Goal: Task Accomplishment & Management: Complete application form

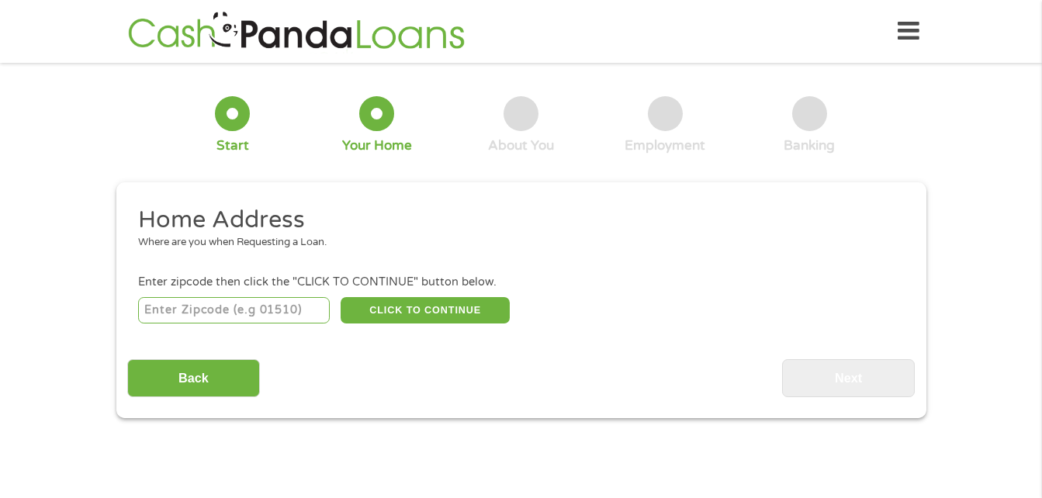
click at [274, 310] on input "number" at bounding box center [234, 310] width 192 height 26
type input "60804"
click at [420, 309] on button "CLICK TO CONTINUE" at bounding box center [425, 310] width 169 height 26
type input "60804"
type input "Cicero"
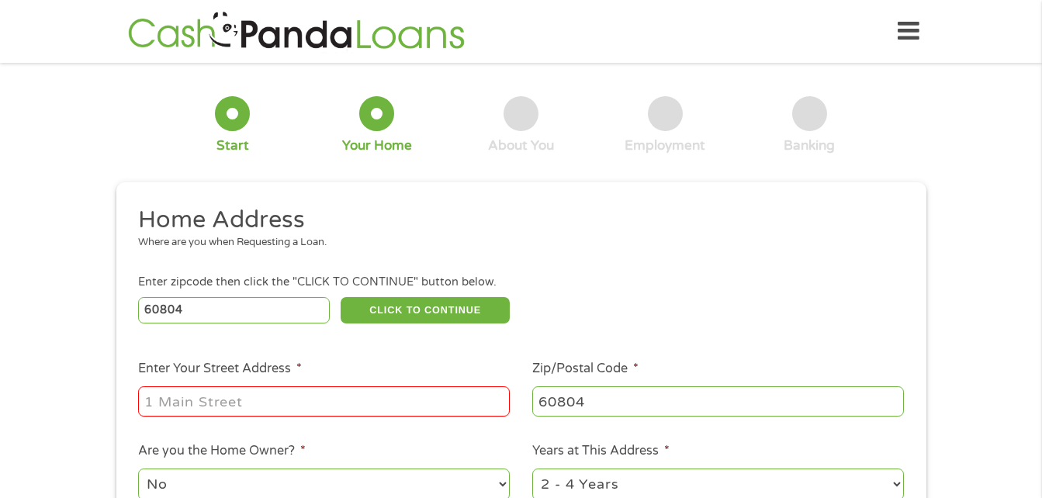
click at [338, 391] on input "Enter Your Street Address *" at bounding box center [324, 400] width 372 height 29
type input "[STREET_ADDRESS]"
click at [819, 225] on h2 "Home Address" at bounding box center [515, 220] width 754 height 31
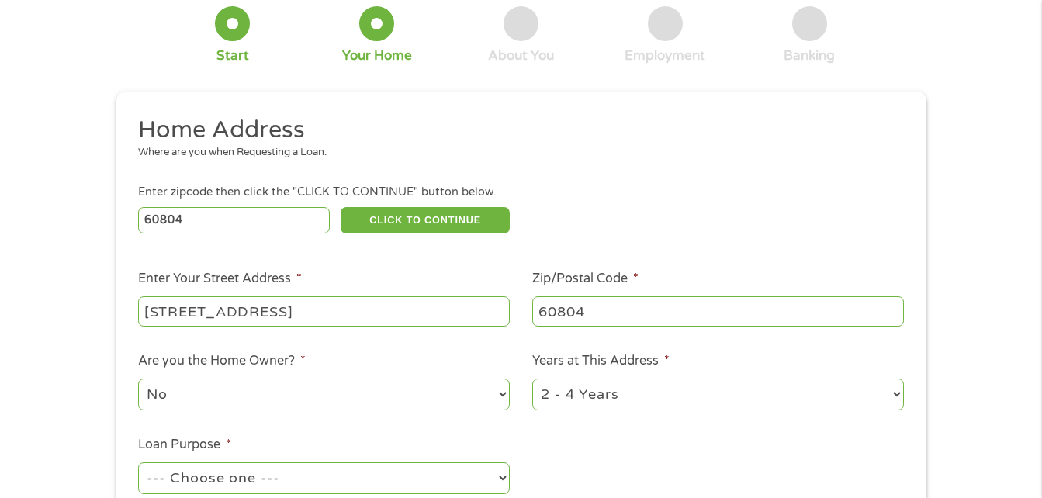
scroll to position [93, 0]
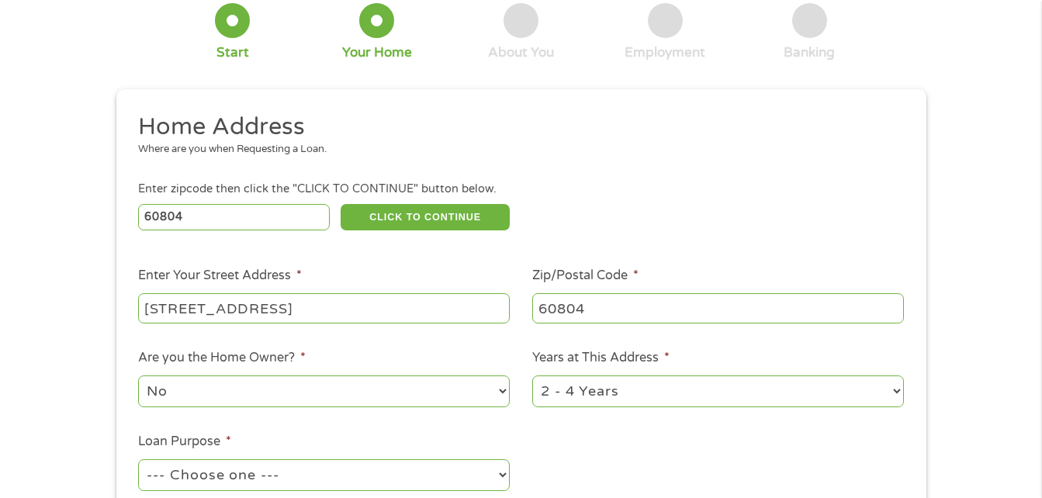
click at [500, 470] on select "--- Choose one --- Pay Bills Debt Consolidation Home Improvement Major Purchase…" at bounding box center [324, 475] width 372 height 32
select select "medicalexpenses"
click at [138, 459] on select "--- Choose one --- Pay Bills Debt Consolidation Home Improvement Major Purchase…" at bounding box center [324, 475] width 372 height 32
click at [701, 456] on ul "Home Address Where are you when Requesting a Loan. Enter zipcode then click the…" at bounding box center [521, 319] width 788 height 414
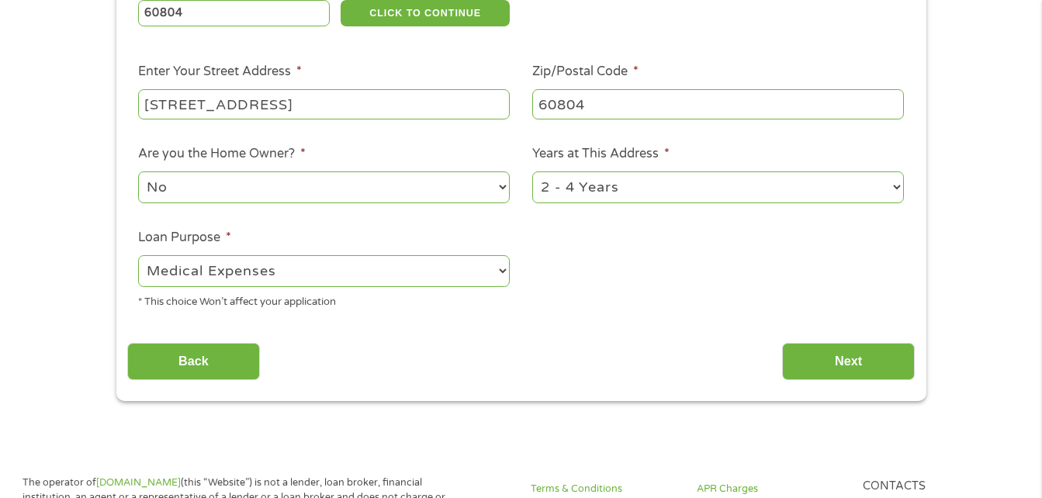
scroll to position [310, 0]
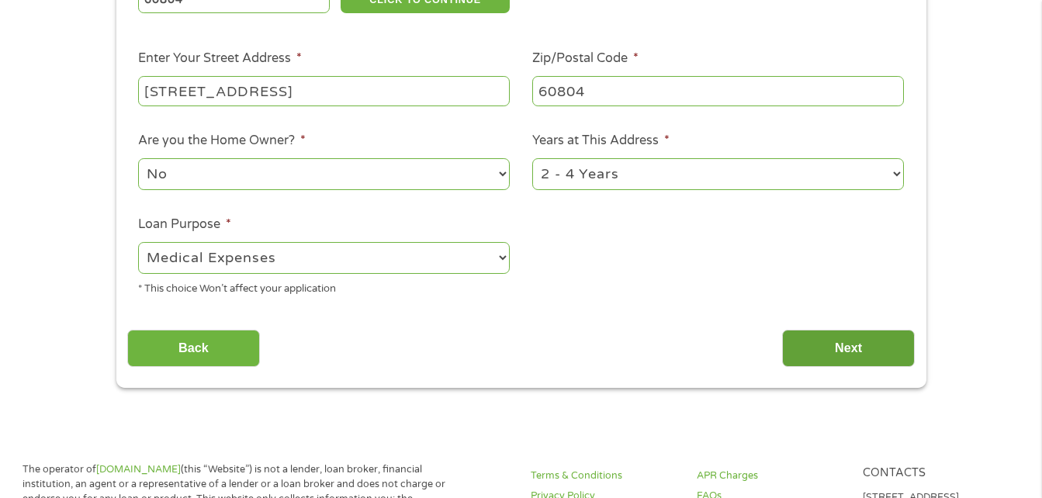
click at [853, 348] on input "Next" at bounding box center [848, 349] width 133 height 38
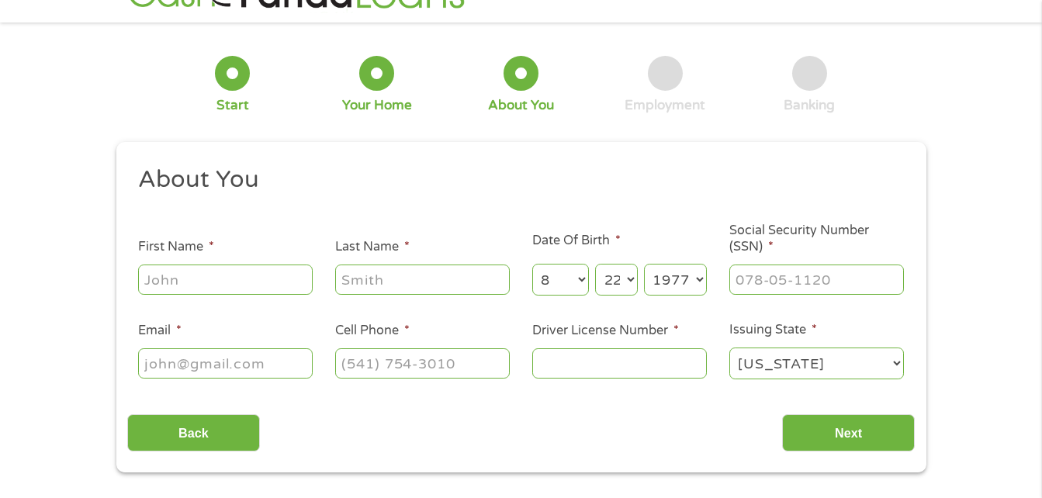
scroll to position [0, 0]
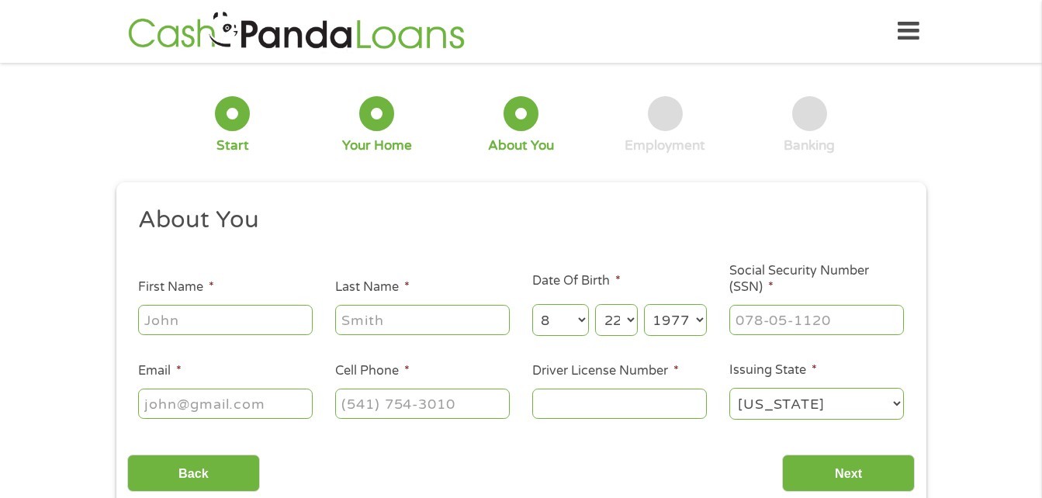
click at [259, 324] on input "First Name *" at bounding box center [225, 319] width 175 height 29
type input "[PERSON_NAME]"
type input "[EMAIL_ADDRESS][DOMAIN_NAME]"
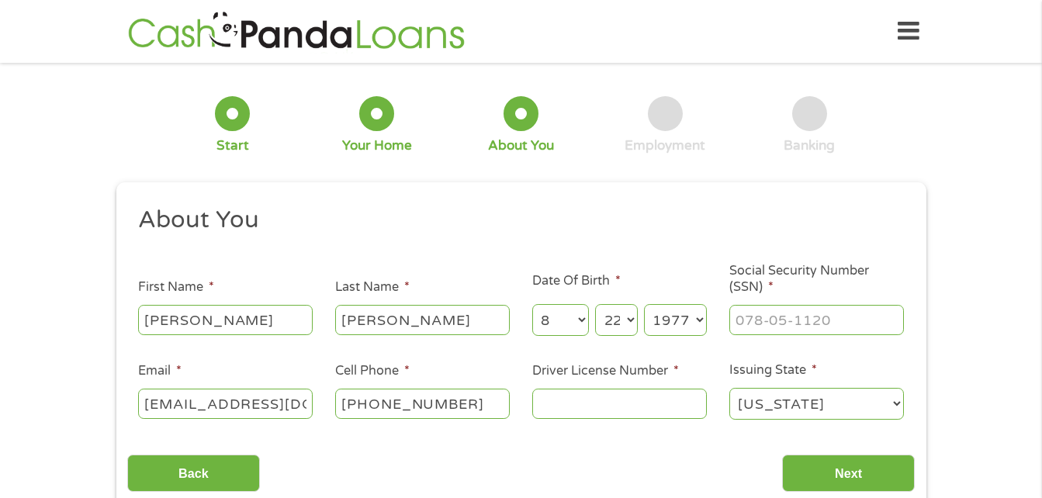
click at [462, 407] on input "[PHONE_NUMBER]" at bounding box center [422, 403] width 175 height 29
type input "[PHONE_NUMBER]"
click at [641, 410] on input "Driver License Number *" at bounding box center [619, 403] width 175 height 29
type input "46452077839v"
click at [840, 313] on input "___-__-____" at bounding box center [816, 319] width 175 height 29
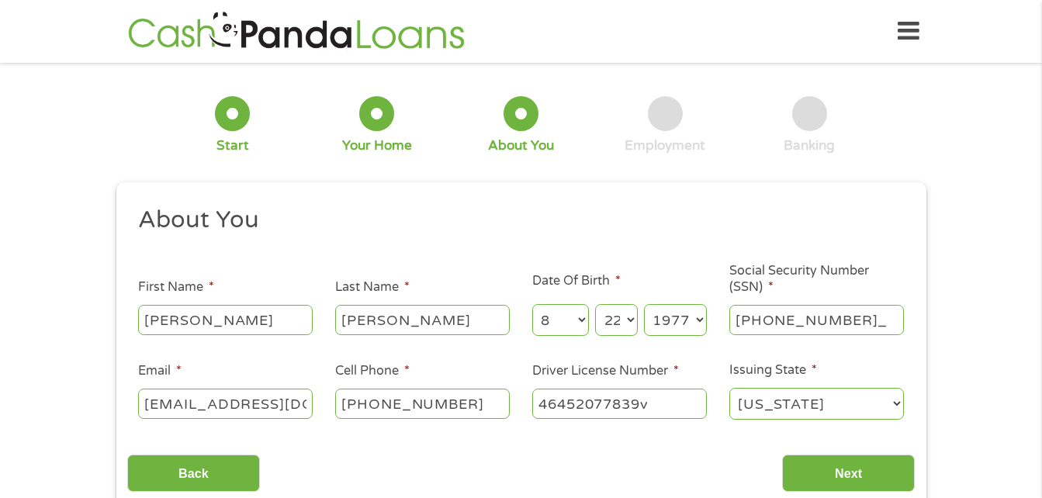
type input "064-76-1891"
click at [868, 476] on input "Next" at bounding box center [848, 474] width 133 height 38
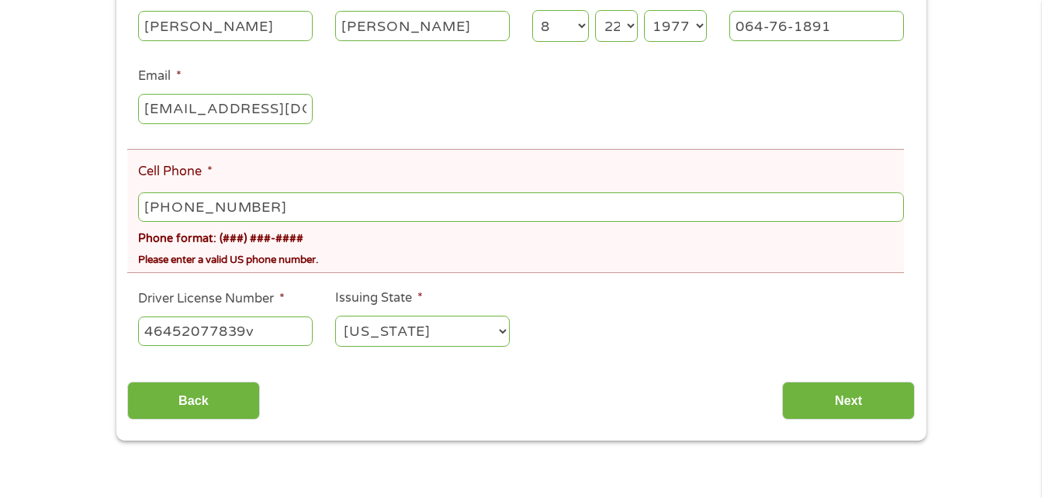
scroll to position [372, 0]
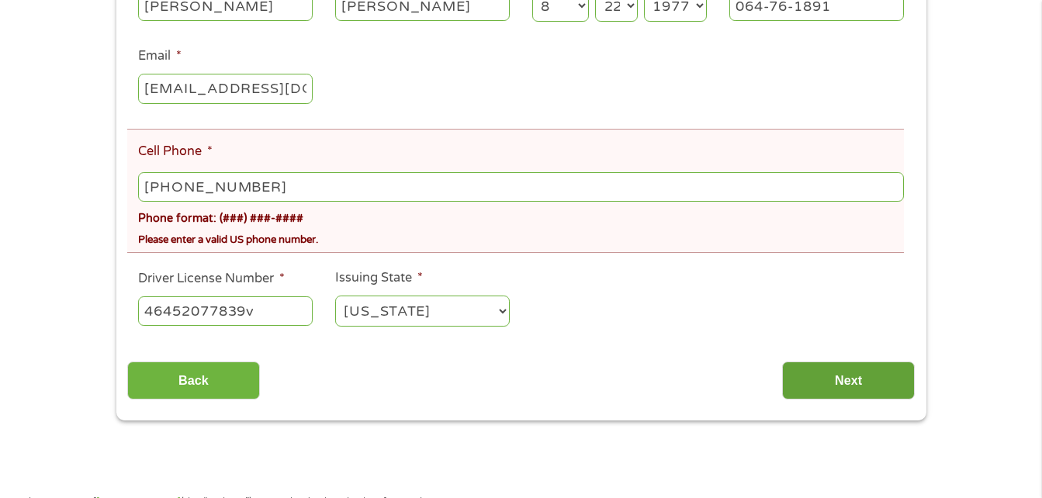
click at [840, 386] on input "Next" at bounding box center [848, 381] width 133 height 38
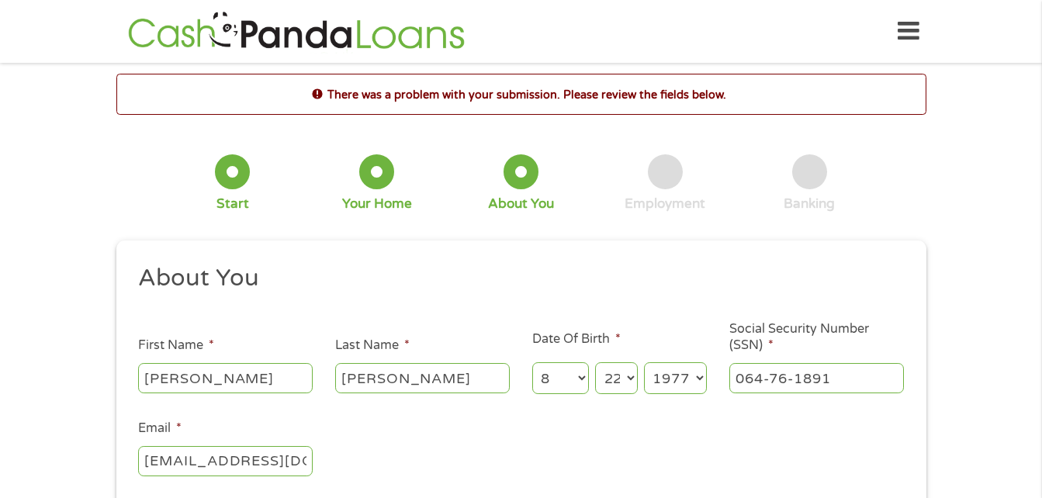
scroll to position [6, 6]
click at [871, 362] on div "064-76-1891" at bounding box center [816, 379] width 175 height 36
click at [851, 372] on input "064-76-1891" at bounding box center [816, 377] width 175 height 29
type input "___-__-____"
